Goal: Information Seeking & Learning: Learn about a topic

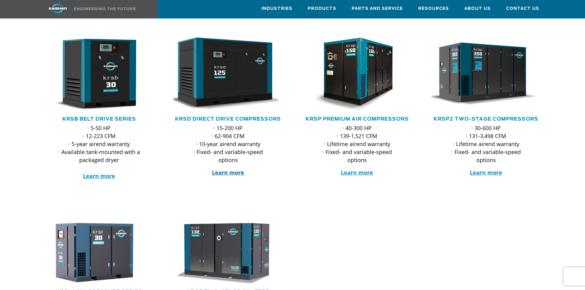
scroll to position [92, 0]
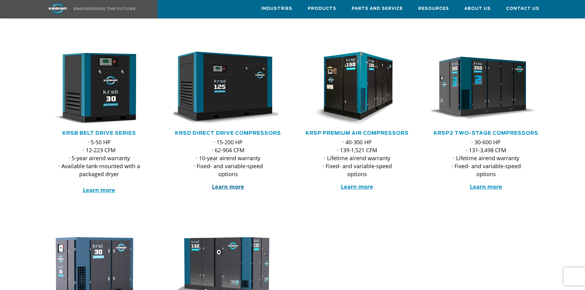
click at [224, 183] on strong "Learn more" at bounding box center [228, 186] width 32 height 7
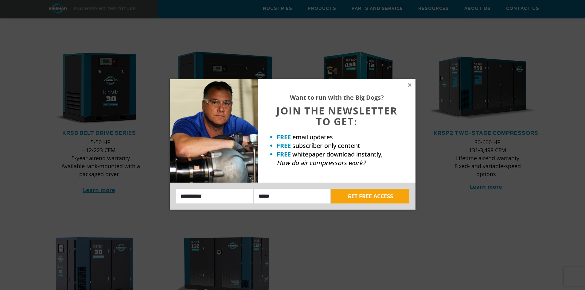
click at [297, 192] on input "Email" at bounding box center [292, 196] width 76 height 15
click at [409, 85] on icon at bounding box center [409, 84] width 3 height 3
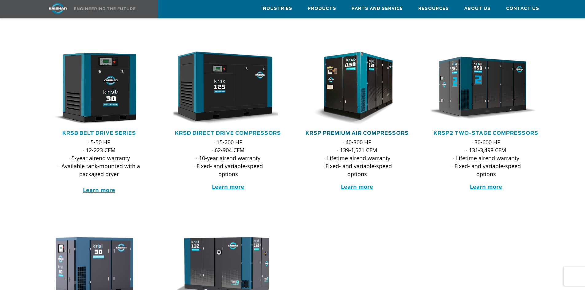
click at [394, 131] on link "KRSP Premium Air Compressors" at bounding box center [356, 133] width 103 height 5
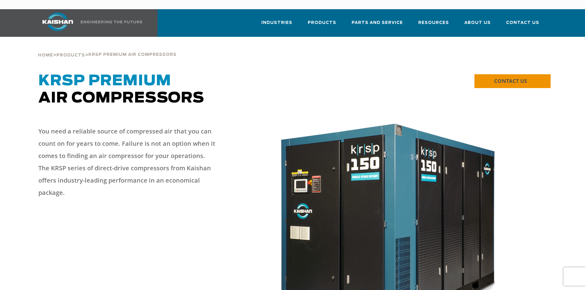
click at [509, 77] on span "CONTACT US" at bounding box center [510, 80] width 33 height 7
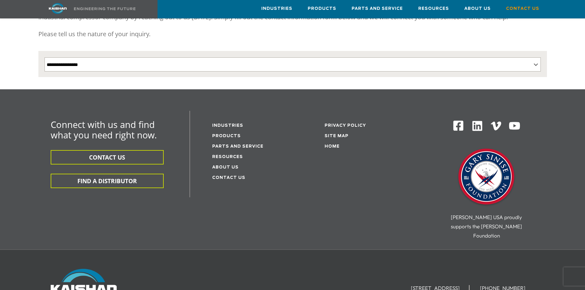
scroll to position [123, 0]
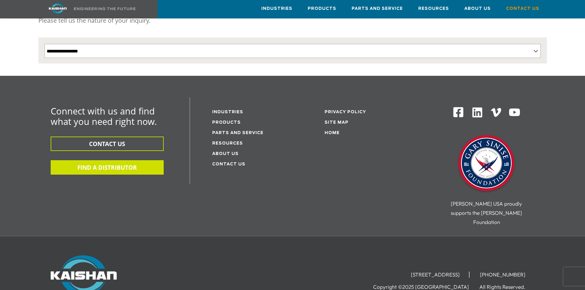
click at [86, 160] on button "FIND A DISTRIBUTOR" at bounding box center [107, 167] width 113 height 14
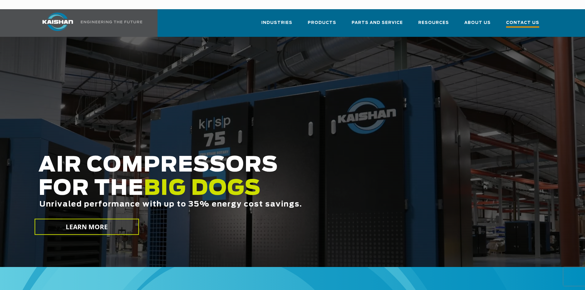
click at [524, 19] on span "Contact Us" at bounding box center [522, 23] width 33 height 8
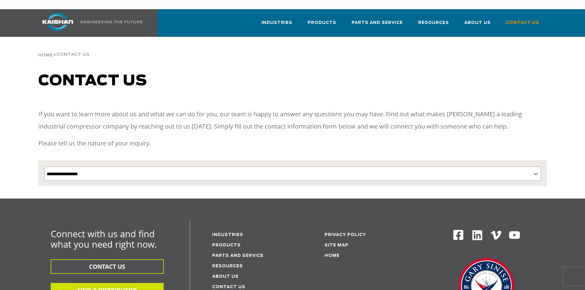
click at [116, 283] on button "FIND A DISTRIBUTOR" at bounding box center [107, 290] width 113 height 14
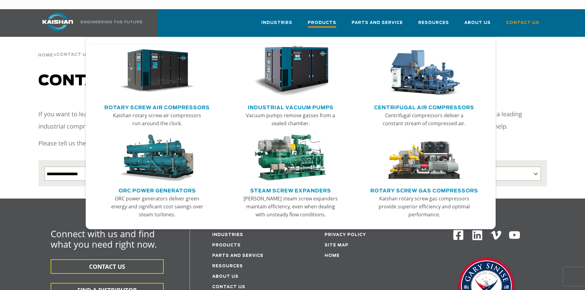
click at [329, 19] on span "Products" at bounding box center [322, 23] width 29 height 8
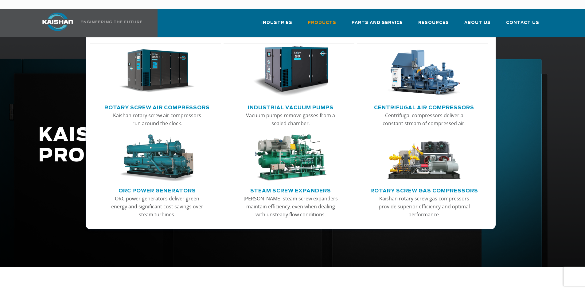
click at [163, 70] on img "Main menu" at bounding box center [157, 71] width 76 height 51
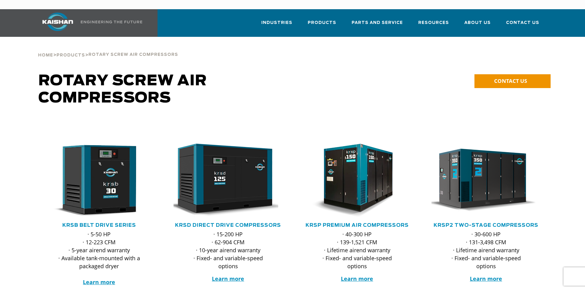
scroll to position [31, 0]
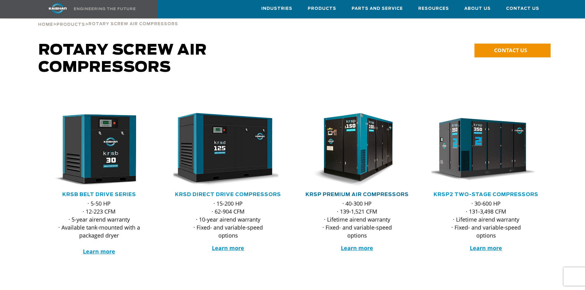
click at [388, 192] on link "KRSP Premium Air Compressors" at bounding box center [356, 194] width 103 height 5
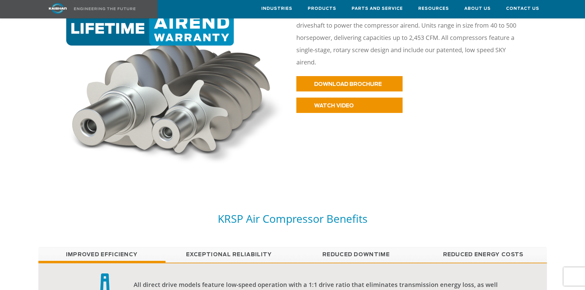
scroll to position [399, 0]
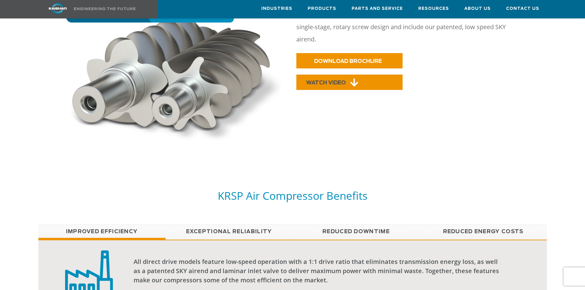
click at [353, 78] on icon at bounding box center [354, 82] width 8 height 9
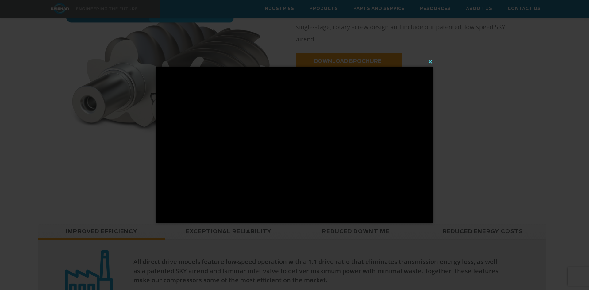
click at [432, 60] on button "×" at bounding box center [296, 62] width 276 height 14
